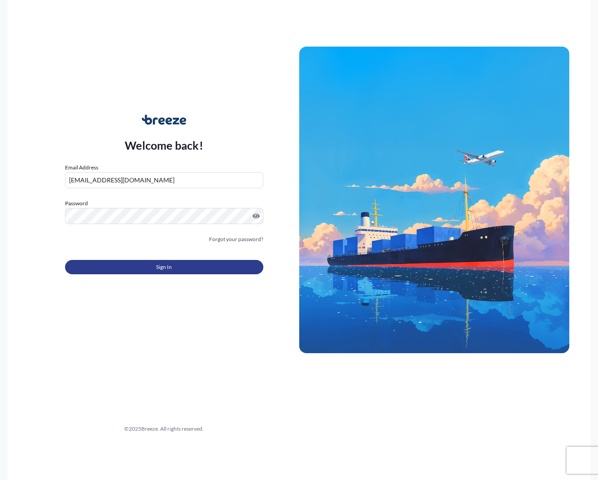
click at [139, 264] on button "Sign In" at bounding box center [164, 267] width 198 height 14
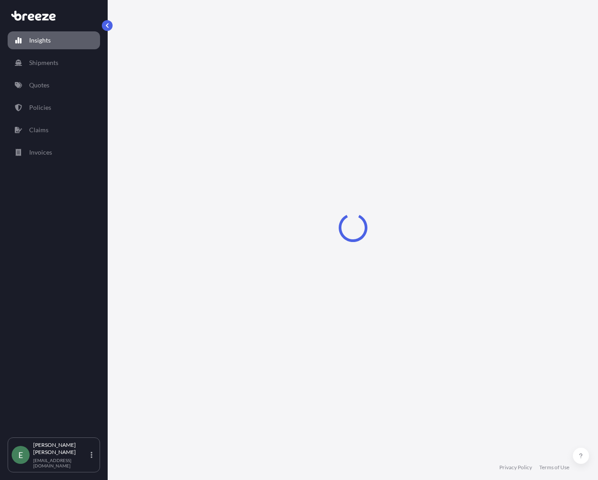
select select "2025"
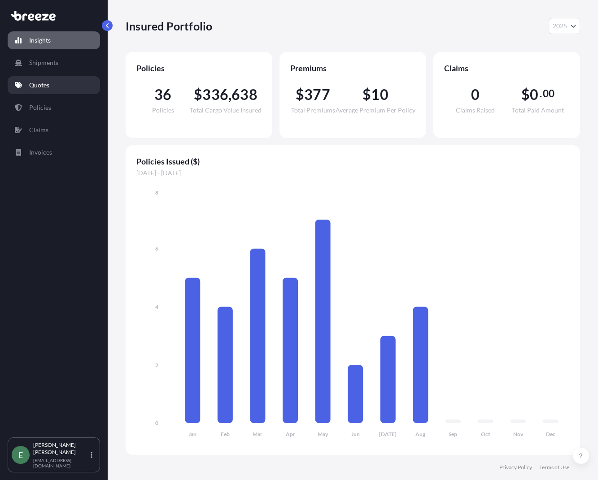
click at [48, 84] on p "Quotes" at bounding box center [39, 85] width 20 height 9
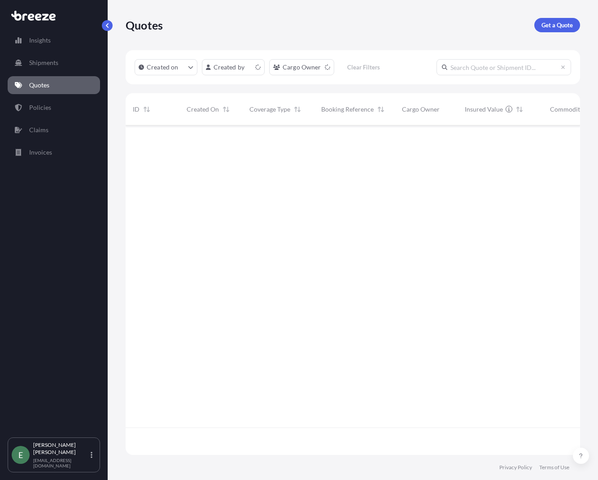
scroll to position [328, 447]
click at [556, 24] on p "Get a Quote" at bounding box center [556, 25] width 31 height 9
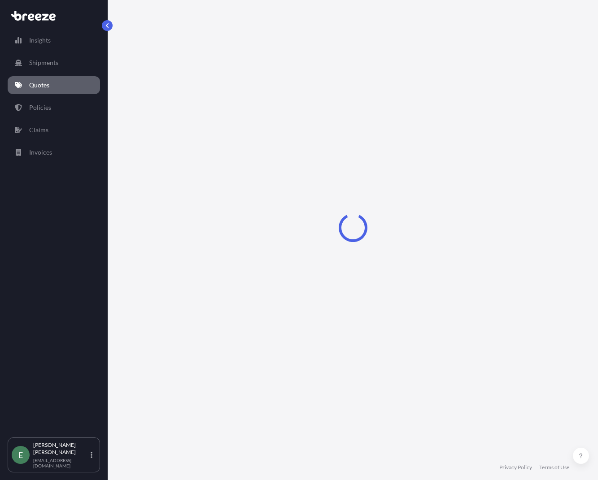
select select "Sea"
select select "1"
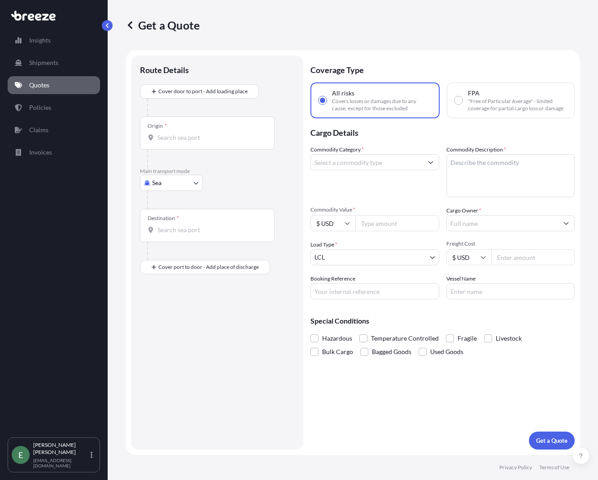
click at [178, 137] on input "Origin *" at bounding box center [210, 137] width 106 height 9
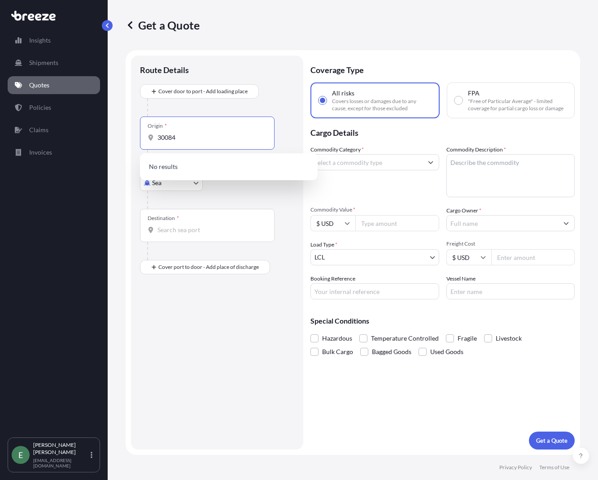
type input "30084"
click at [202, 143] on div "Origin * 30084" at bounding box center [207, 133] width 134 height 33
click at [202, 142] on input "30084" at bounding box center [210, 137] width 106 height 9
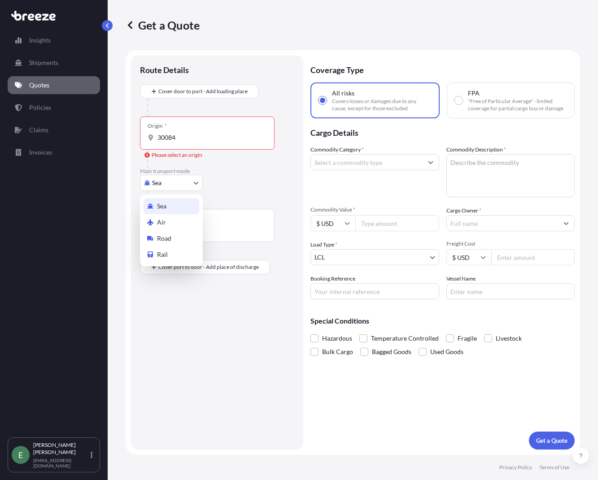
click at [165, 189] on body "0 options available. Insights Shipments Quotes Policies Claims Invoices E [PERS…" at bounding box center [299, 240] width 598 height 480
click at [169, 237] on span "Road" at bounding box center [164, 238] width 14 height 9
select select "Road"
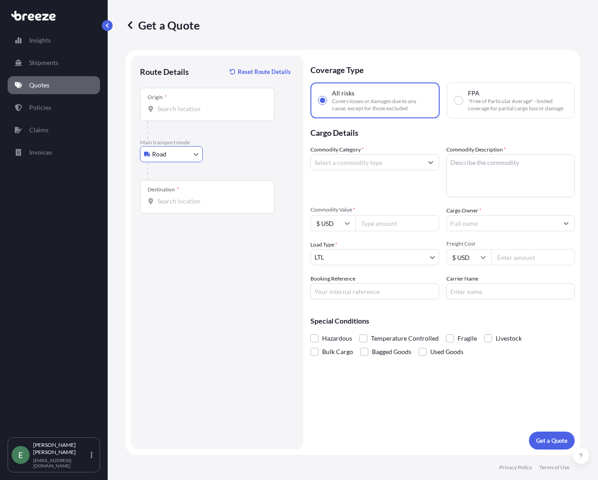
click at [174, 110] on input "Origin *" at bounding box center [210, 108] width 106 height 9
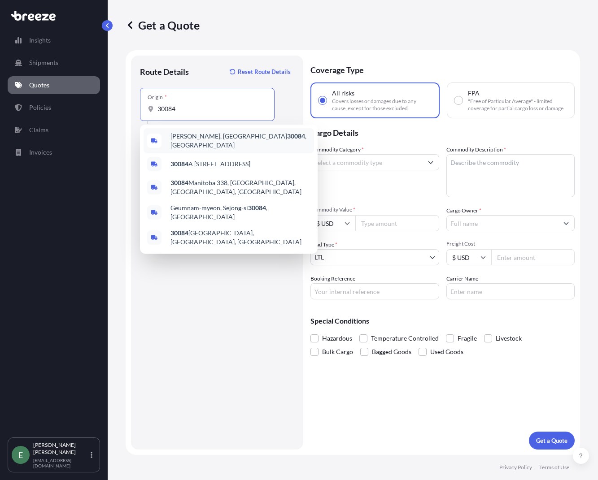
click at [165, 140] on div "[GEOGRAPHIC_DATA], GA 30084 , [GEOGRAPHIC_DATA]" at bounding box center [228, 140] width 170 height 25
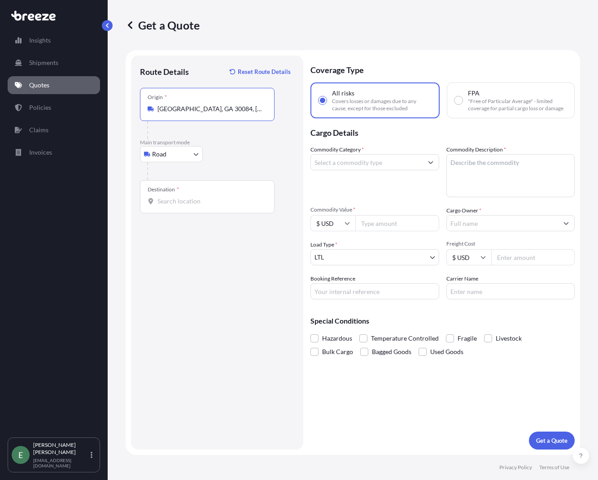
type input "[GEOGRAPHIC_DATA], GA 30084, [GEOGRAPHIC_DATA]"
click at [189, 198] on input "Destination *" at bounding box center [210, 201] width 106 height 9
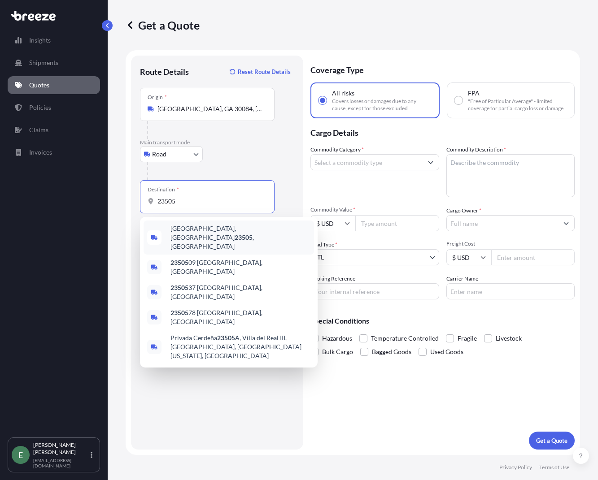
click at [184, 235] on span "[GEOGRAPHIC_DATA] , [GEOGRAPHIC_DATA]" at bounding box center [240, 237] width 140 height 27
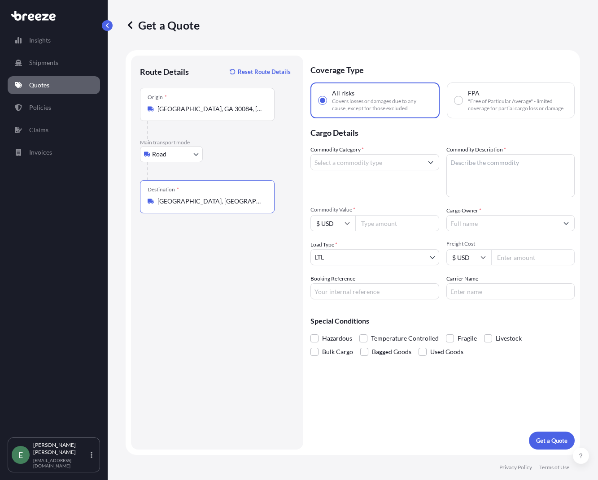
type input "[GEOGRAPHIC_DATA], [GEOGRAPHIC_DATA]"
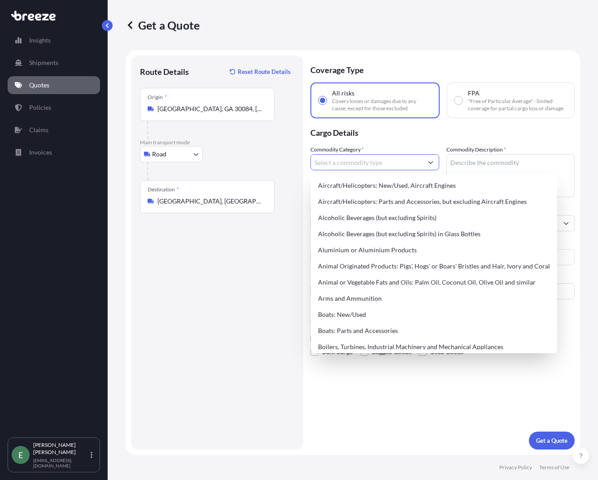
click at [365, 165] on input "Commodity Category *" at bounding box center [367, 162] width 112 height 16
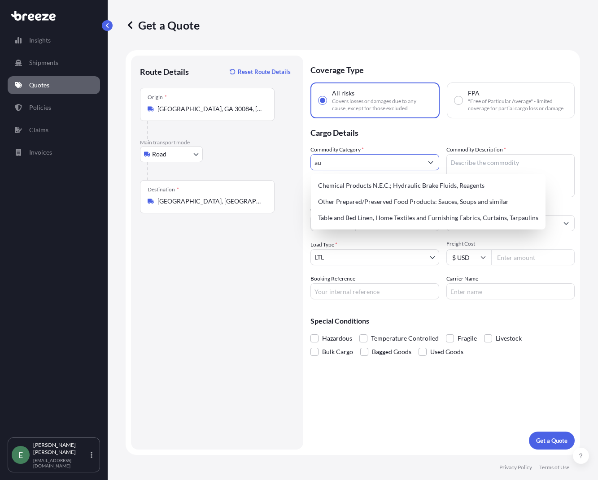
type input "a"
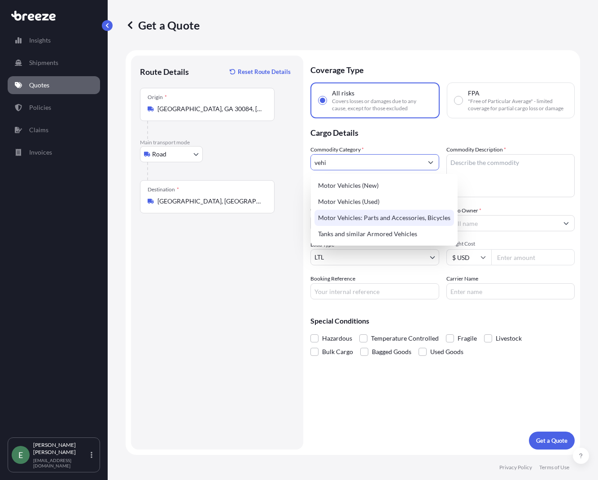
click at [384, 221] on div "Motor Vehicles: Parts and Accessories, Bicycles" at bounding box center [383, 218] width 139 height 16
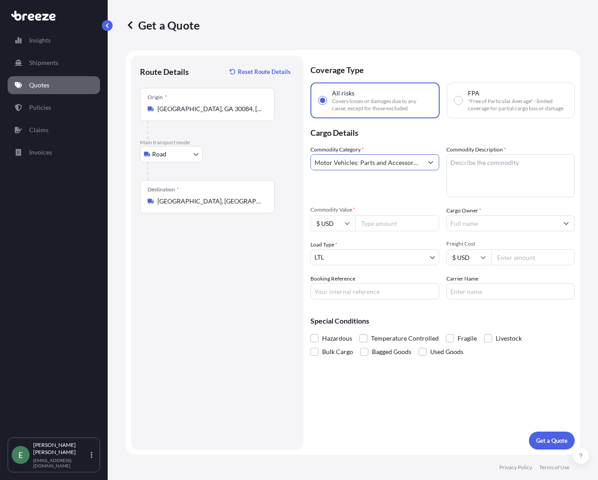
type input "Motor Vehicles: Parts and Accessories, Bicycles"
drag, startPoint x: 473, startPoint y: 175, endPoint x: 476, endPoint y: 167, distance: 8.5
click at [476, 167] on textarea "Commodity Description *" at bounding box center [510, 175] width 129 height 43
paste textarea "Driver seat"
type textarea "Driver seat"
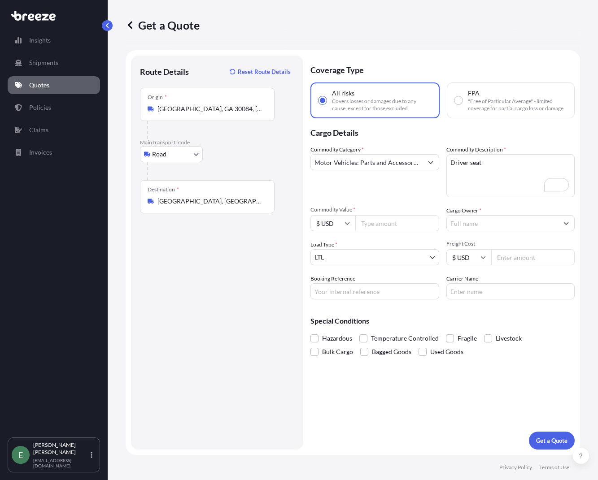
click at [395, 217] on input "Commodity Value *" at bounding box center [397, 223] width 84 height 16
type input "1631"
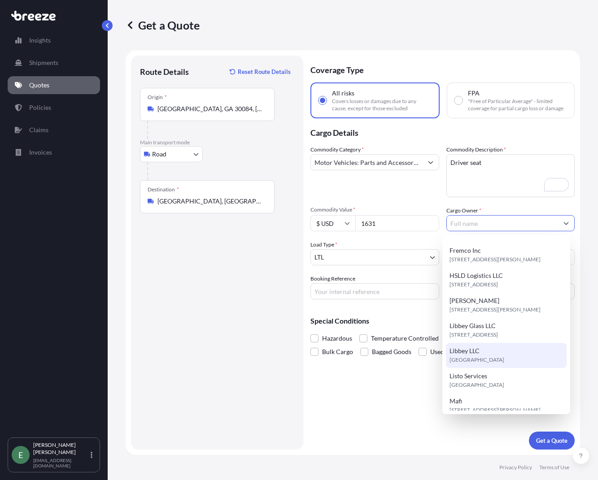
scroll to position [129, 0]
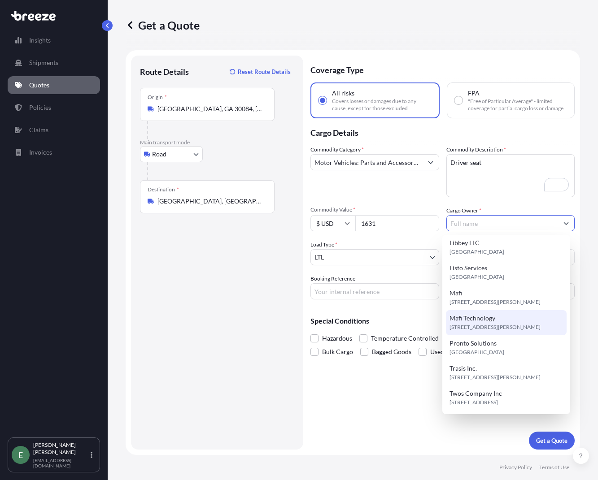
click at [484, 326] on span "[STREET_ADDRESS][PERSON_NAME]" at bounding box center [494, 327] width 91 height 9
type input "Mafi Technology"
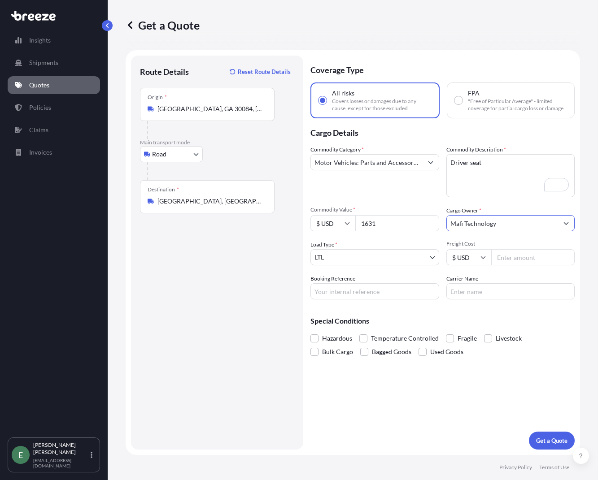
click at [526, 256] on input "Freight Cost" at bounding box center [533, 257] width 84 height 16
drag, startPoint x: 522, startPoint y: 263, endPoint x: 521, endPoint y: 258, distance: 5.0
click at [522, 263] on input "Freight Cost" at bounding box center [533, 257] width 84 height 16
type input "407.08"
click at [356, 291] on input "Booking Reference" at bounding box center [374, 291] width 129 height 16
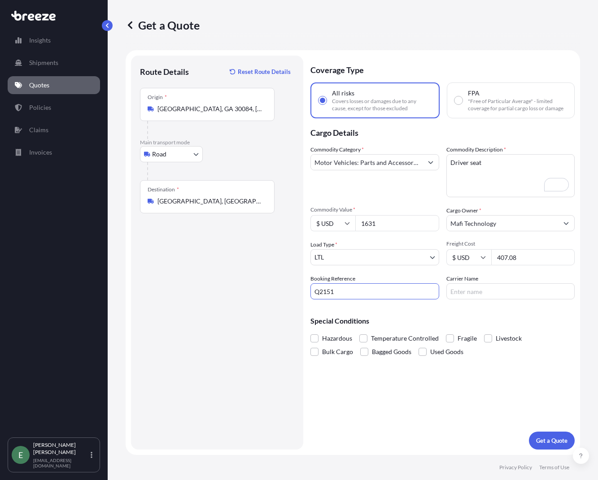
type input "Q2151"
click at [485, 290] on input "Carrier Name" at bounding box center [510, 291] width 129 height 16
type input "SEF"
click at [546, 438] on p "Get a Quote" at bounding box center [551, 440] width 31 height 9
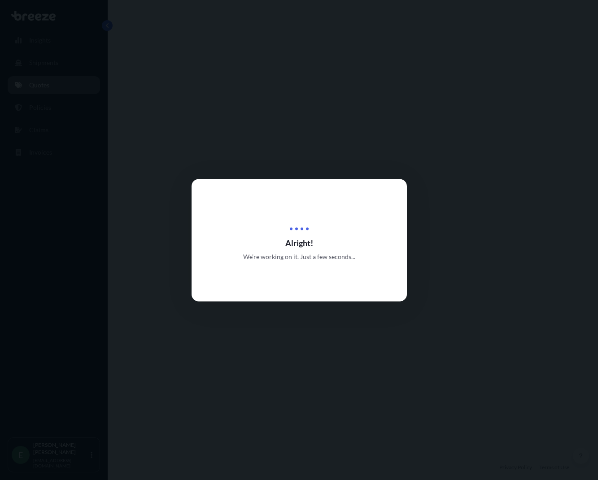
select select "Road"
select select "1"
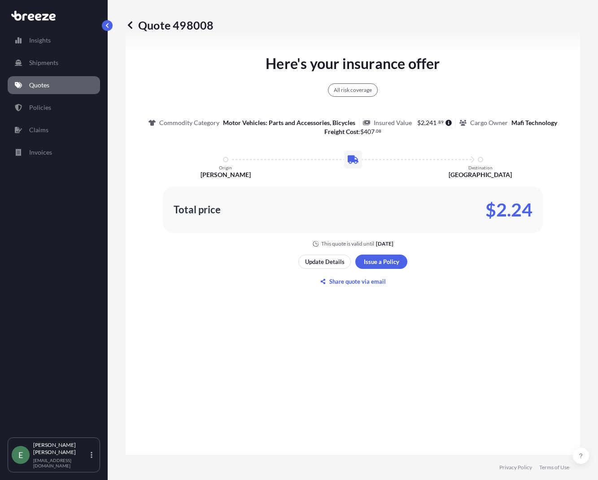
scroll to position [567, 0]
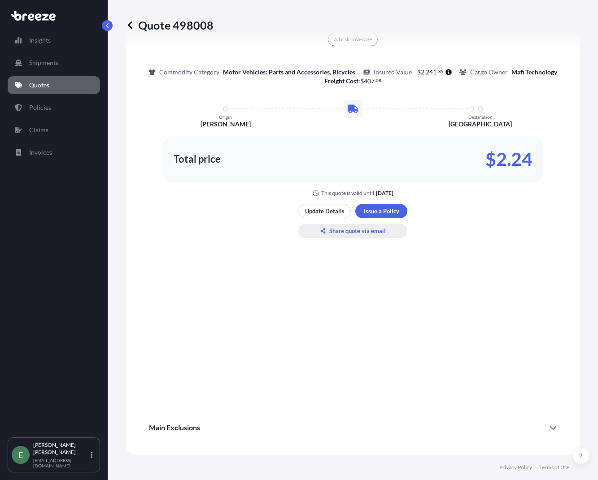
click at [352, 234] on p "Share quote via email" at bounding box center [357, 230] width 56 height 9
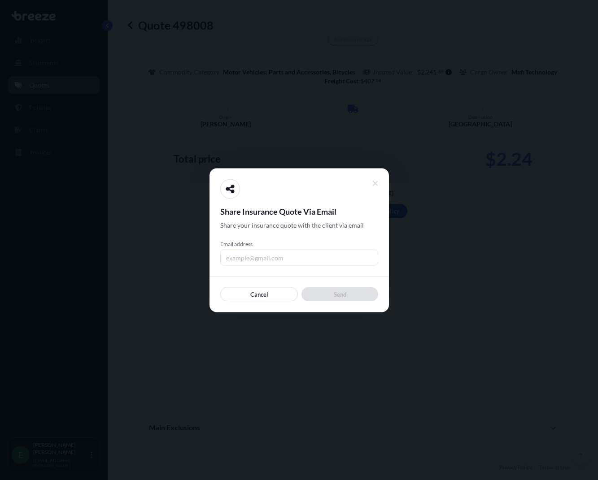
click at [277, 254] on input "Email address" at bounding box center [299, 257] width 158 height 16
type input "[EMAIL_ADDRESS][DOMAIN_NAME]"
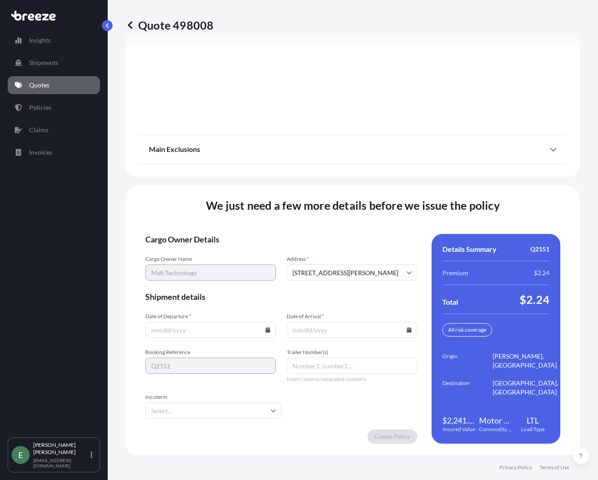
scroll to position [1127, 0]
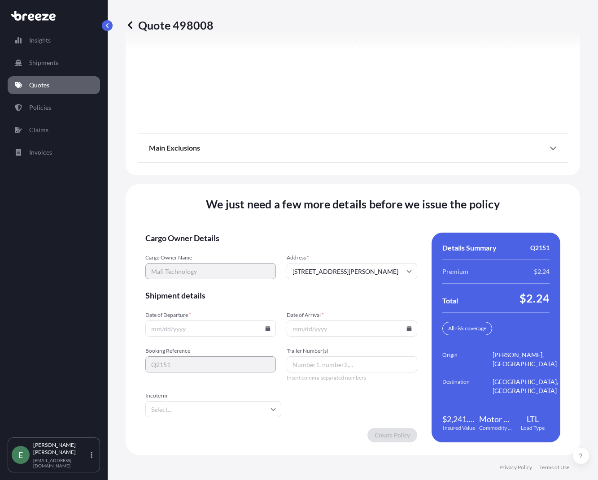
click at [267, 332] on input "Date of Departure *" at bounding box center [210, 329] width 130 height 16
click at [265, 326] on icon at bounding box center [267, 328] width 5 height 5
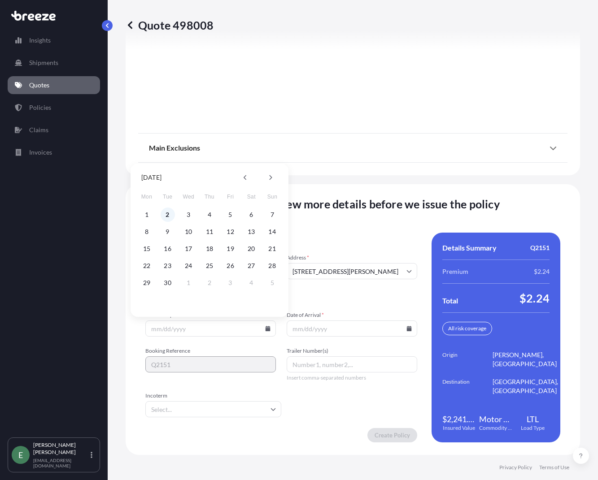
click at [169, 216] on button "2" at bounding box center [167, 215] width 14 height 14
type input "[DATE]"
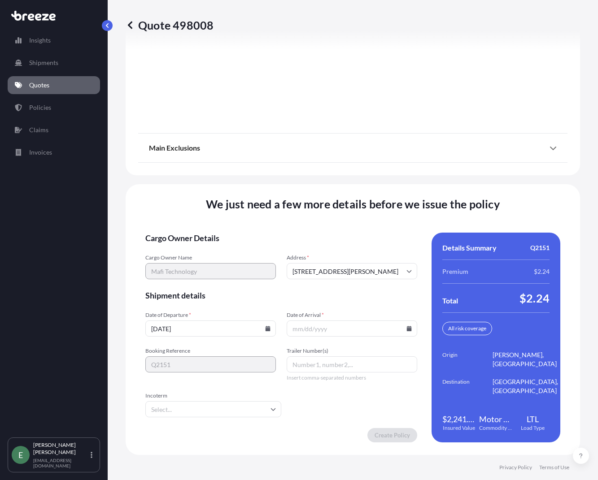
click at [407, 328] on icon at bounding box center [409, 328] width 5 height 5
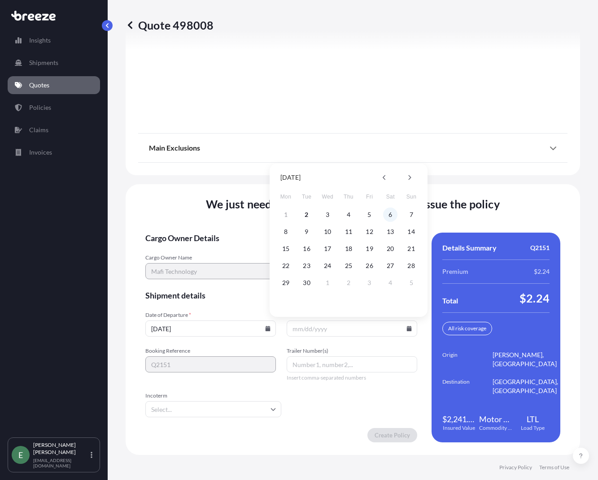
click at [389, 213] on button "6" at bounding box center [390, 215] width 14 height 14
type input "[DATE]"
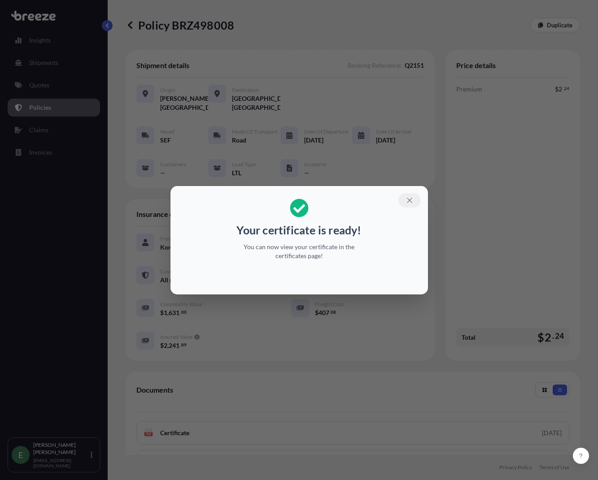
click at [412, 200] on icon "button" at bounding box center [409, 200] width 8 height 8
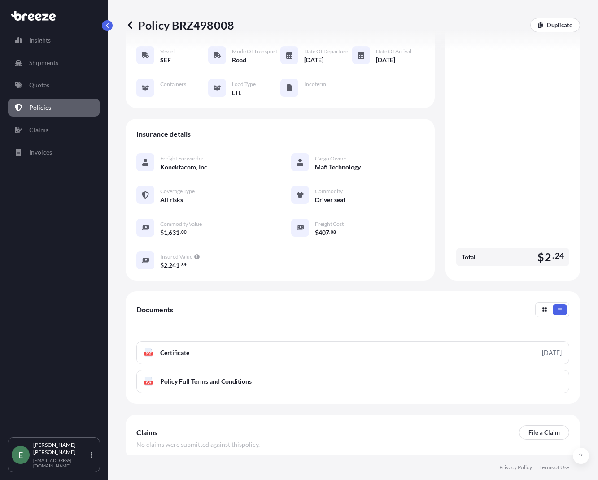
scroll to position [90, 0]
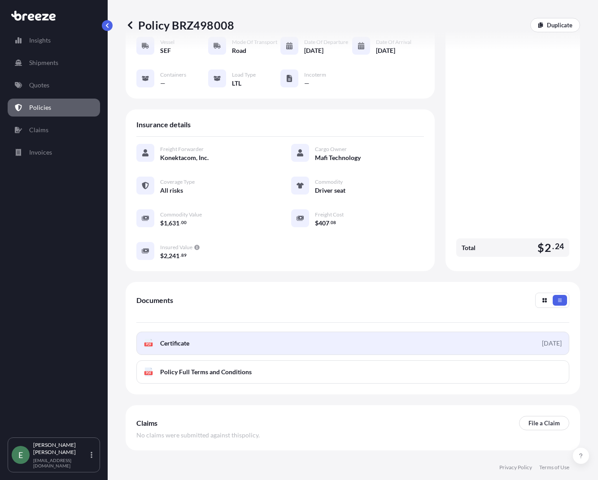
click at [180, 346] on span "Certificate" at bounding box center [174, 343] width 29 height 9
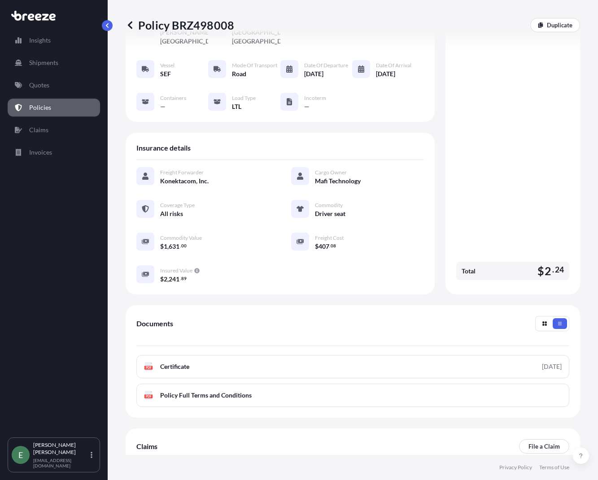
scroll to position [0, 0]
